Goal: Complete application form

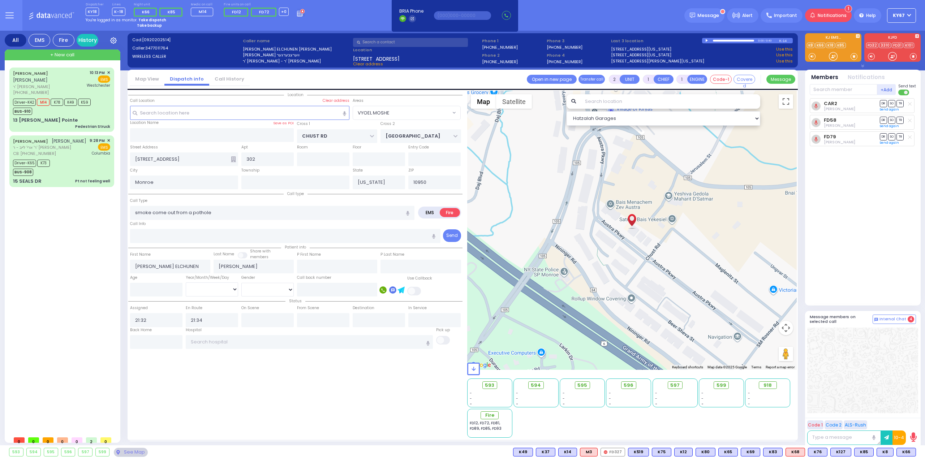
select select "VYOEL MOSHE"
select select
click at [300, 13] on circle at bounding box center [302, 11] width 5 height 5
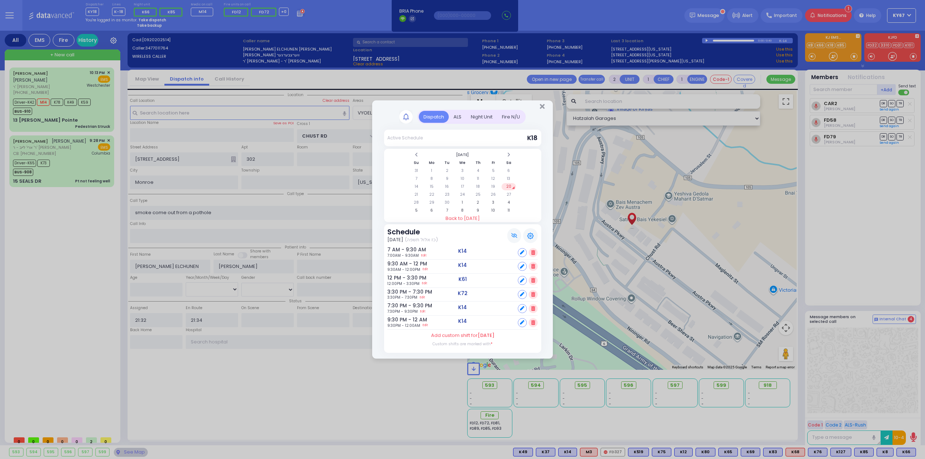
click at [516, 115] on div "Fire N/U" at bounding box center [510, 117] width 27 height 12
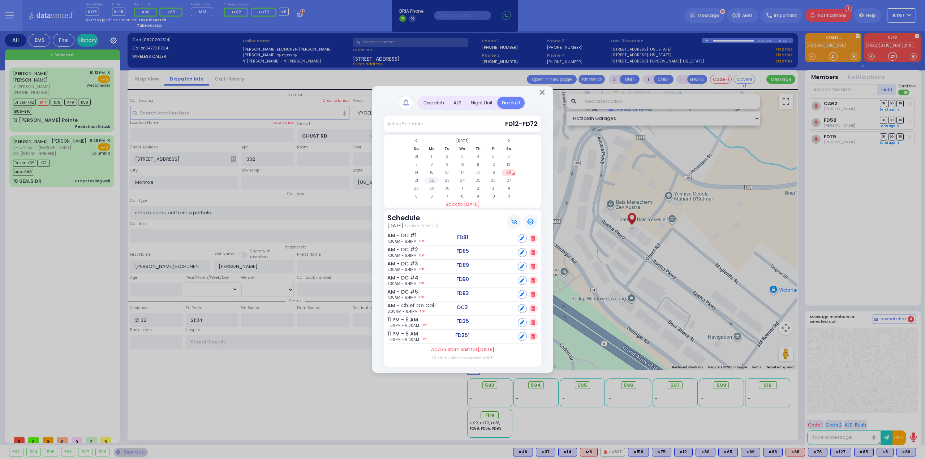
click at [430, 181] on td "22" at bounding box center [431, 180] width 15 height 7
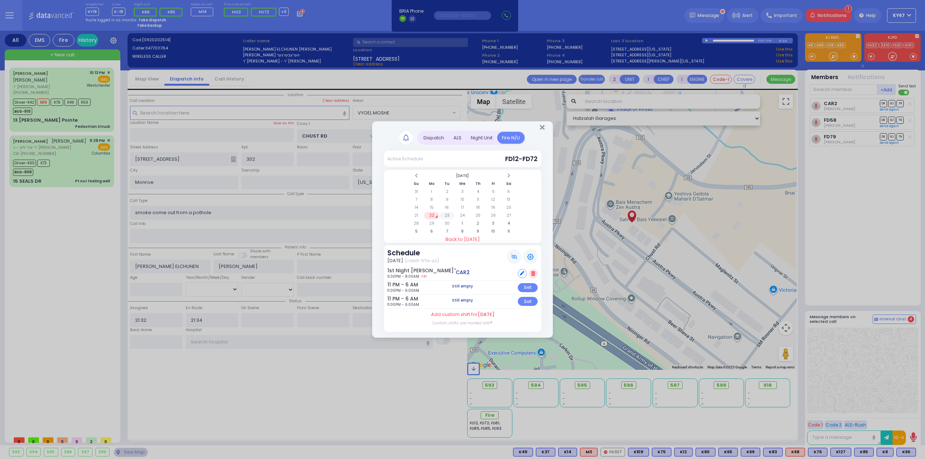
click at [447, 215] on td "23" at bounding box center [447, 215] width 15 height 7
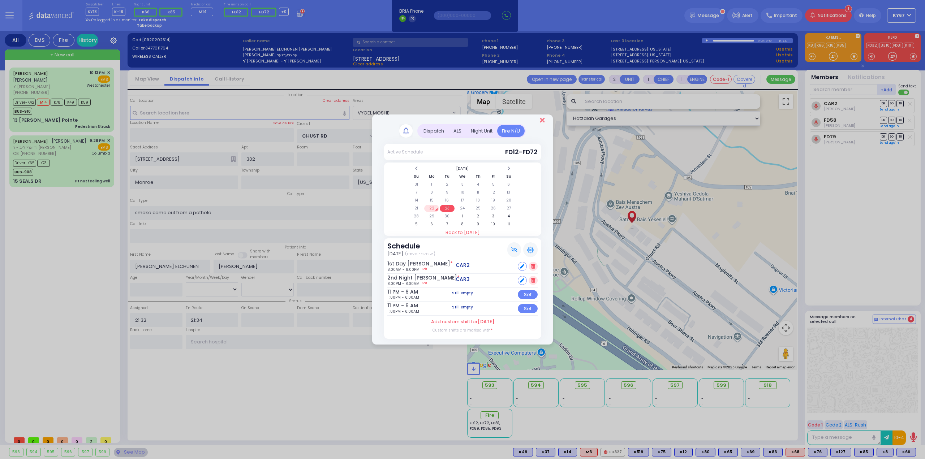
click at [540, 123] on icon "Close" at bounding box center [542, 120] width 5 height 7
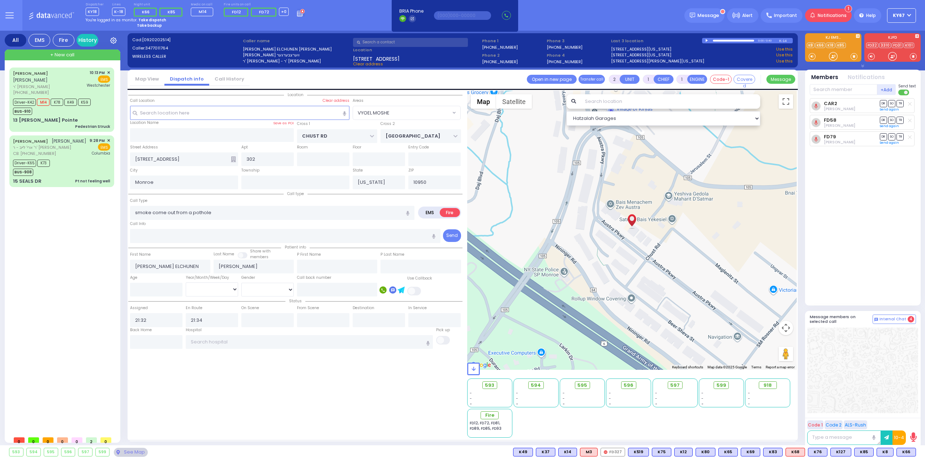
click at [365, 420] on div "Location All areas" at bounding box center [295, 264] width 334 height 347
